Goal: Task Accomplishment & Management: Manage account settings

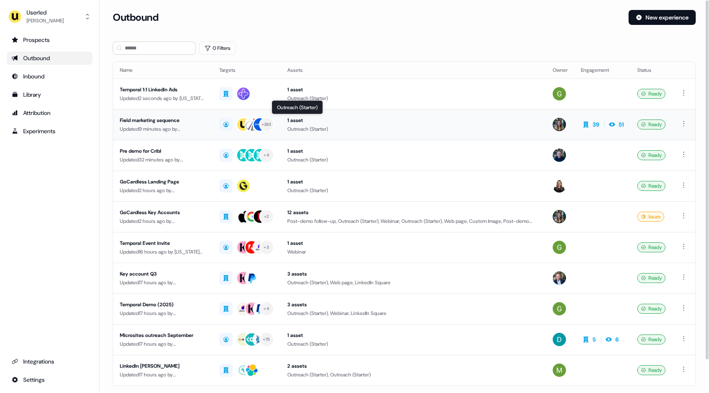
click at [370, 132] on div "Outreach (Starter)" at bounding box center [413, 129] width 252 height 8
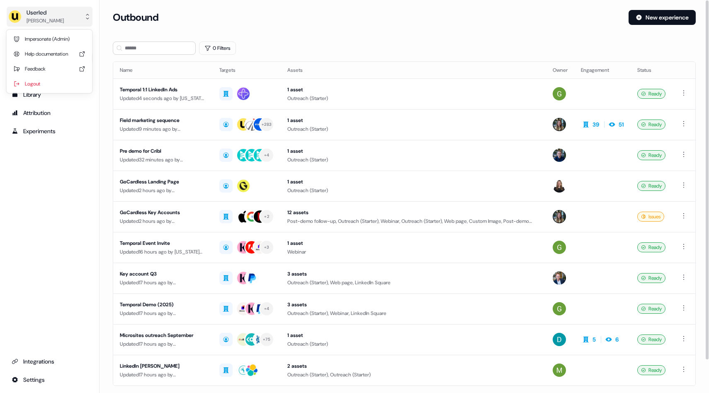
click at [87, 15] on icon "side nav menu" at bounding box center [87, 16] width 3 height 5
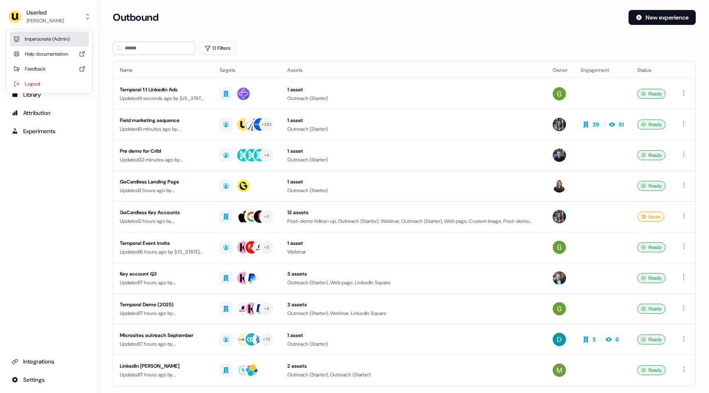
click at [65, 42] on div "Impersonate (Admin)" at bounding box center [49, 39] width 79 height 15
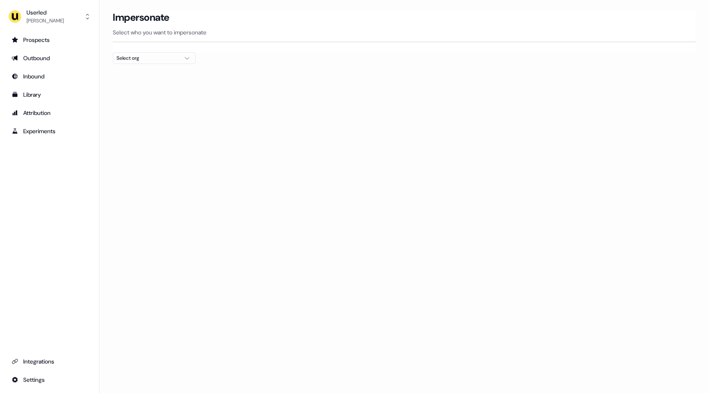
click at [177, 58] on div "Select org" at bounding box center [148, 58] width 62 height 8
click at [154, 100] on div "Go1 [GEOGRAPHIC_DATA]" at bounding box center [154, 103] width 82 height 13
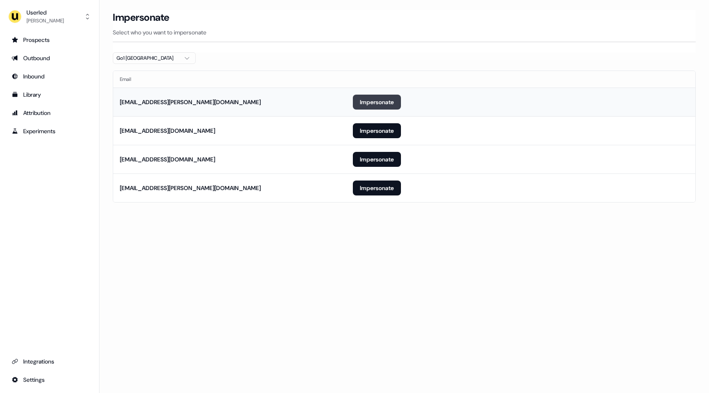
click at [363, 101] on button "Impersonate" at bounding box center [377, 102] width 48 height 15
